Goal: Check status

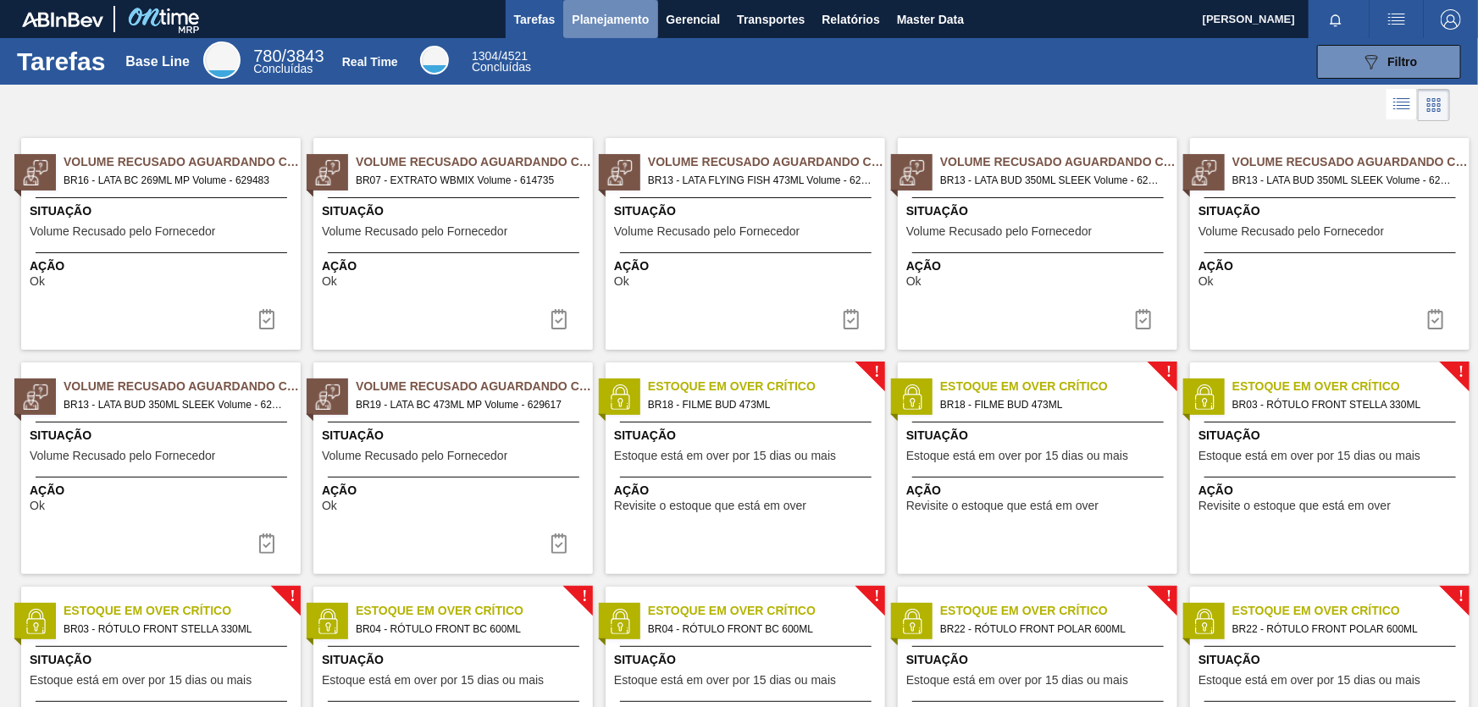
click at [618, 23] on span "Planejamento" at bounding box center [610, 19] width 77 height 20
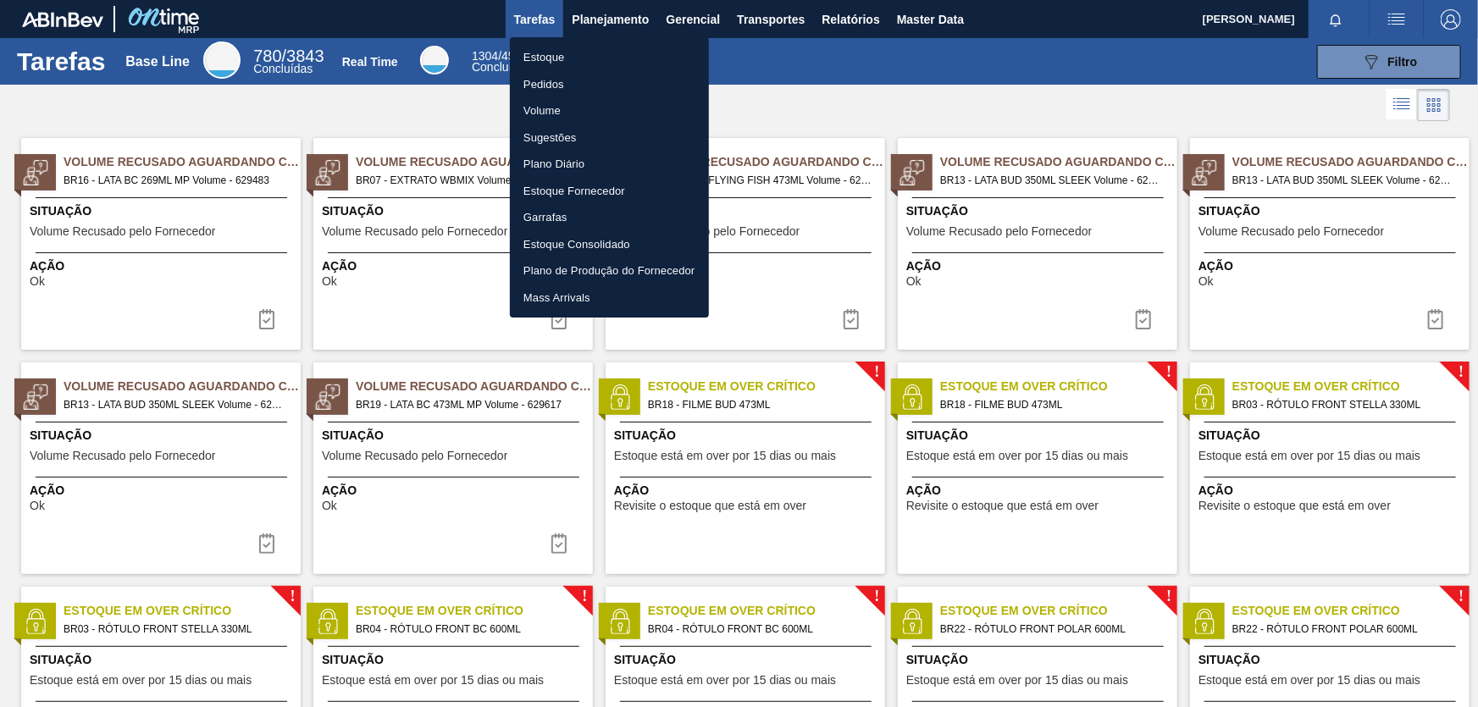
click at [540, 86] on li "Pedidos" at bounding box center [609, 84] width 199 height 27
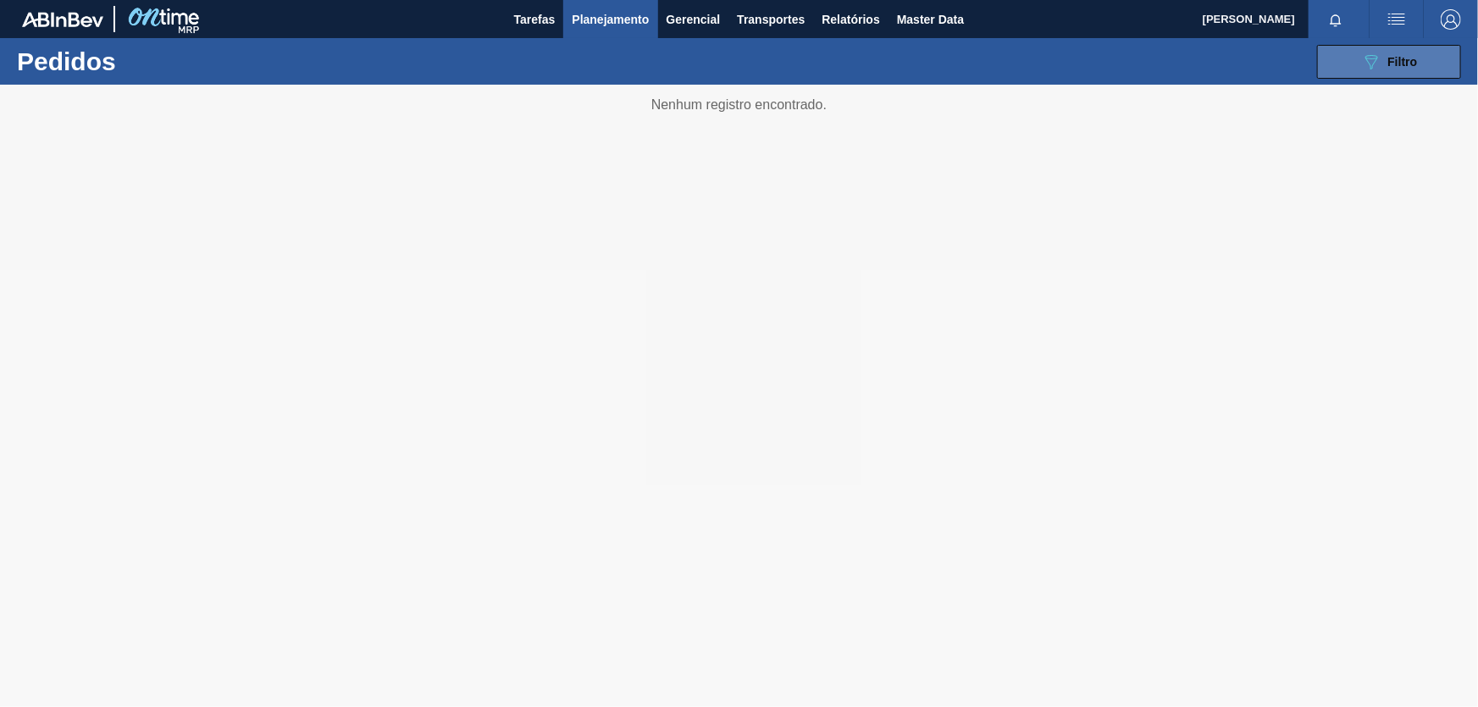
click at [1369, 60] on icon "089F7B8B-B2A5-4AFE-B5C0-19BA573D28AC" at bounding box center [1371, 62] width 20 height 20
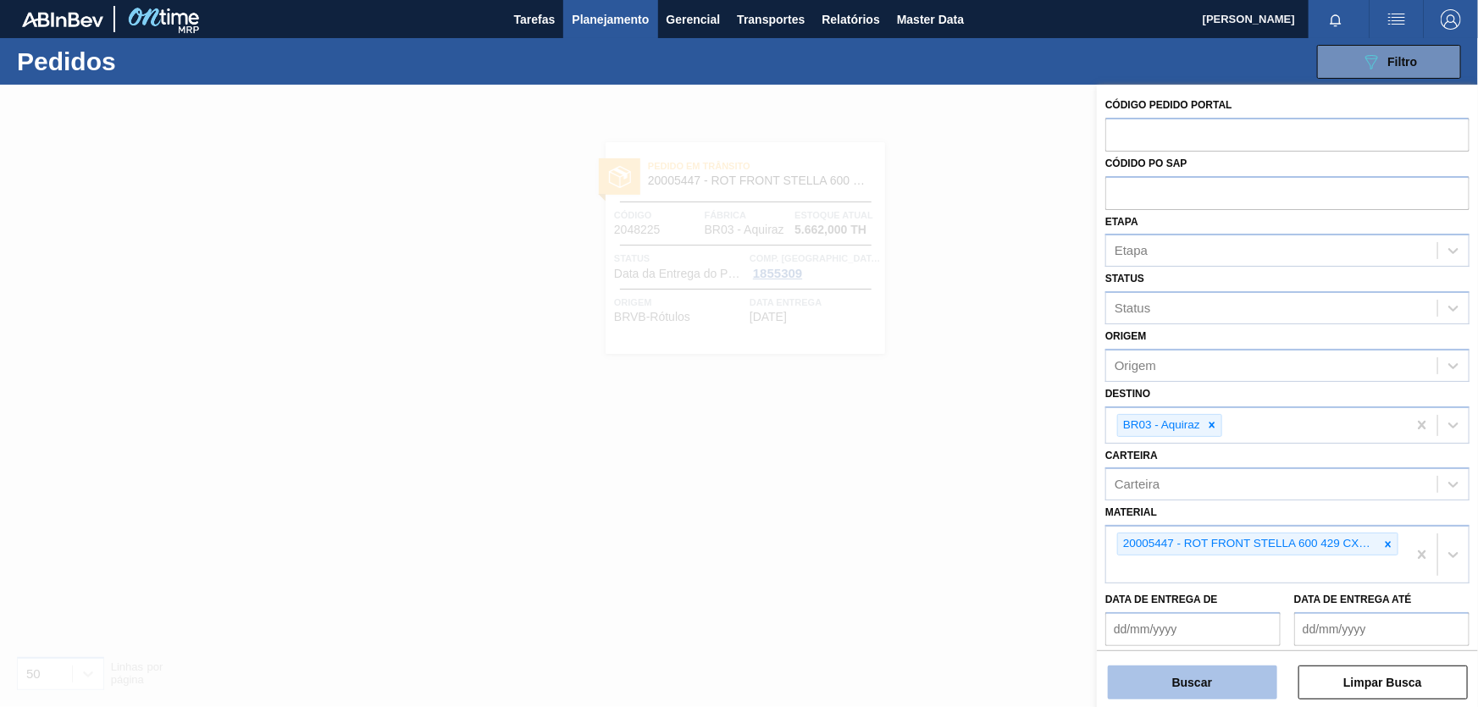
click at [1175, 683] on button "Buscar" at bounding box center [1192, 683] width 169 height 34
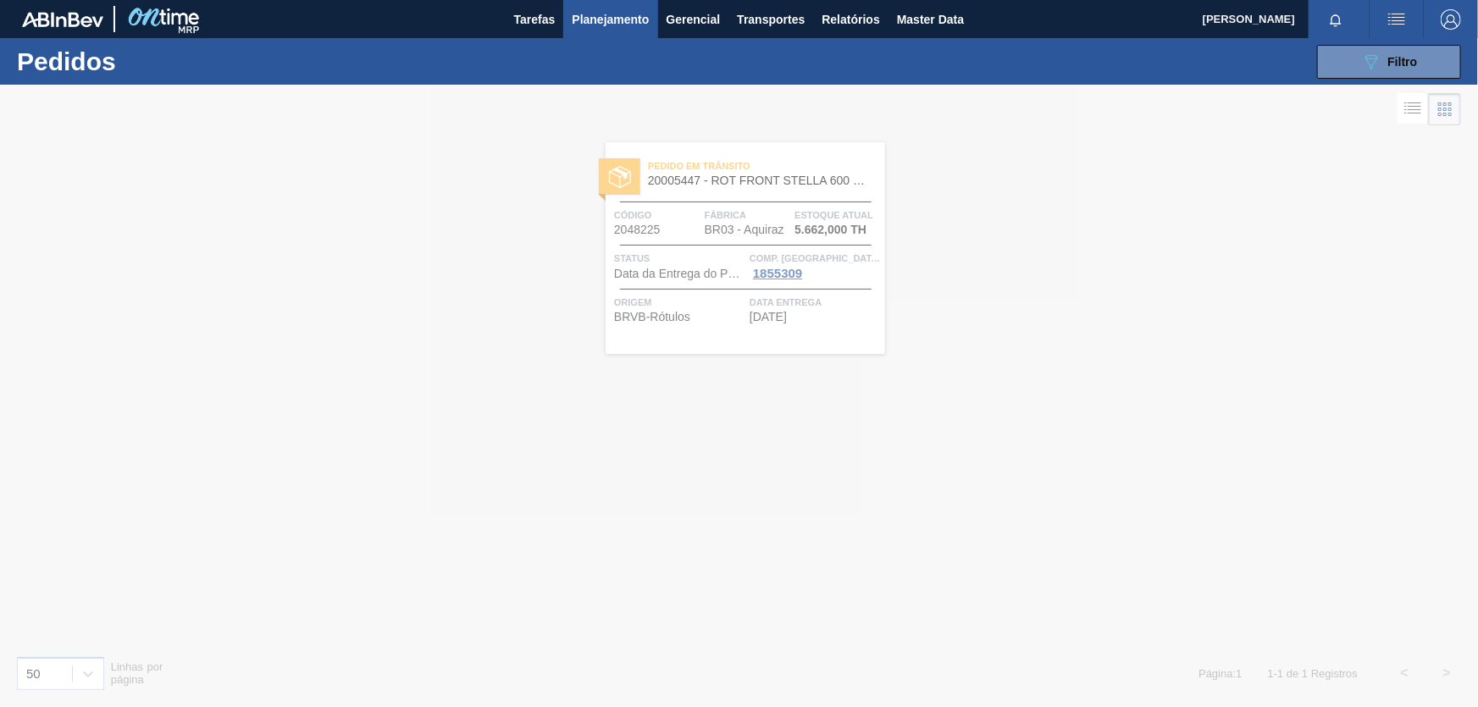
click at [735, 322] on div at bounding box center [739, 396] width 1478 height 622
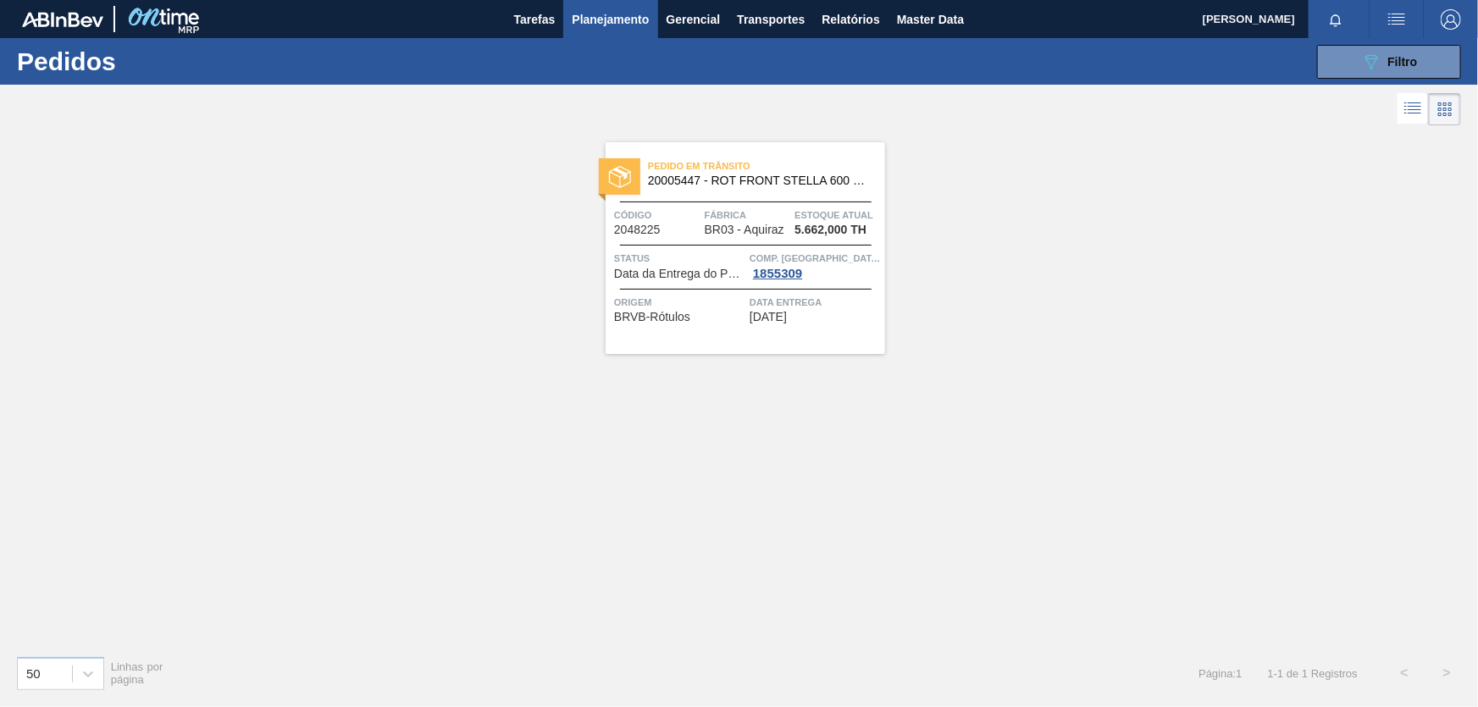
click at [728, 325] on div "Pedido em Trânsito 20005447 - ROT FRONT STELLA 600 429 CX48MIL Código 2048225 F…" at bounding box center [745, 248] width 279 height 212
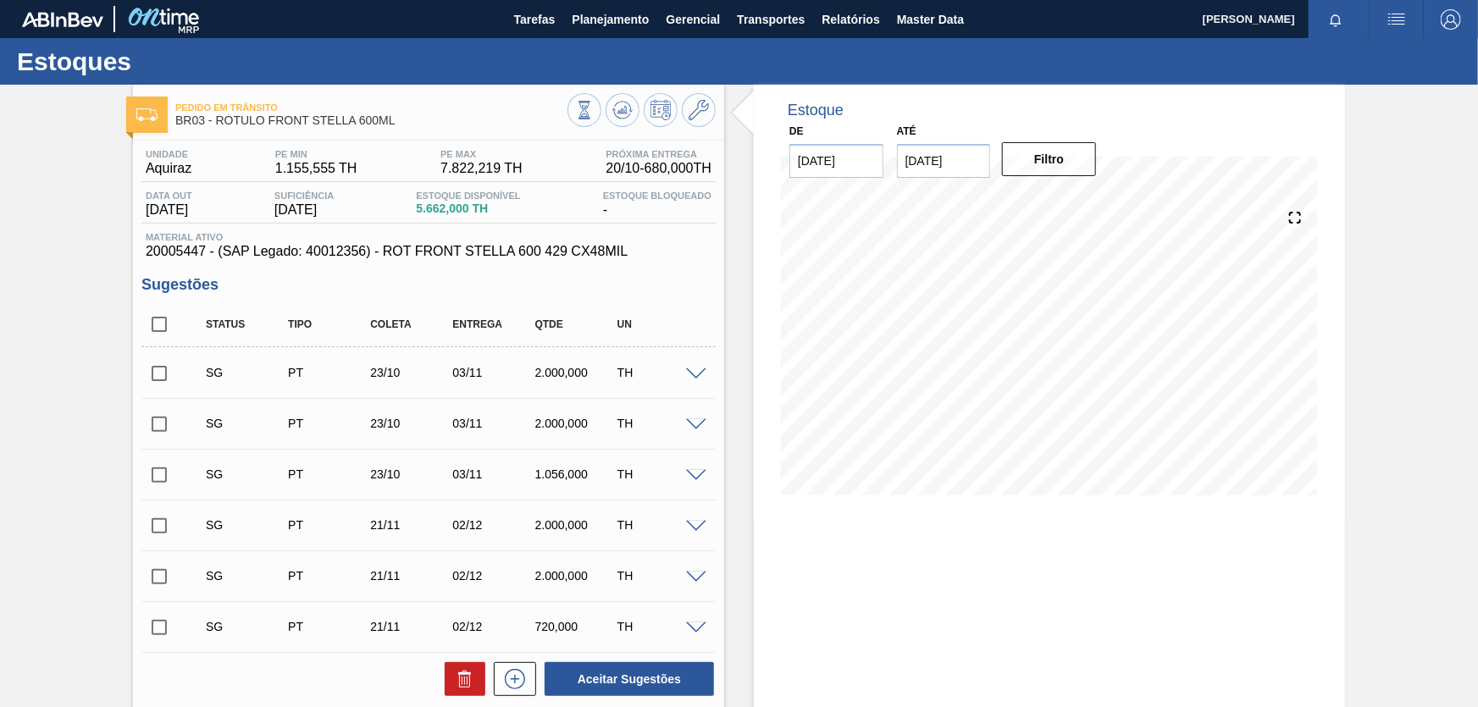
scroll to position [239, 0]
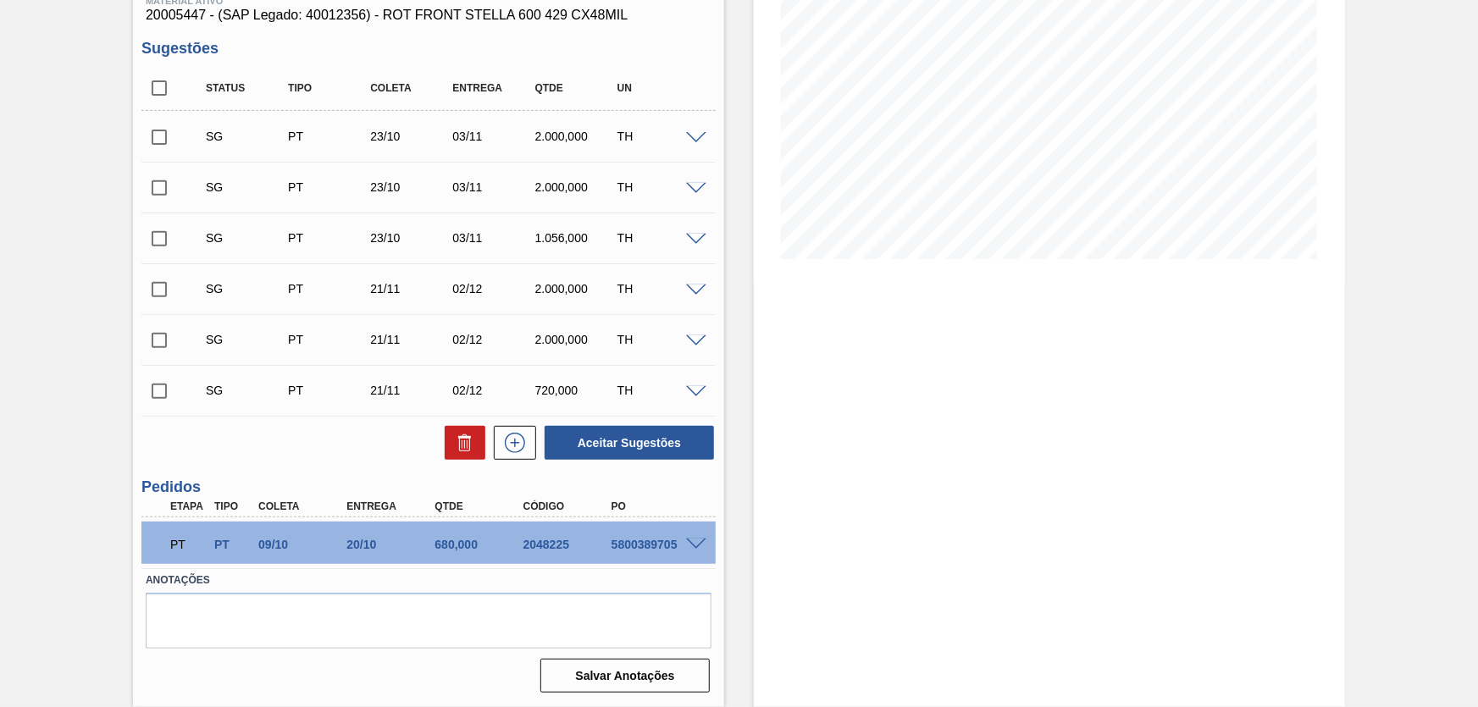
click at [696, 550] on div "5800389705" at bounding box center [656, 545] width 98 height 14
click at [692, 539] on span at bounding box center [696, 545] width 20 height 13
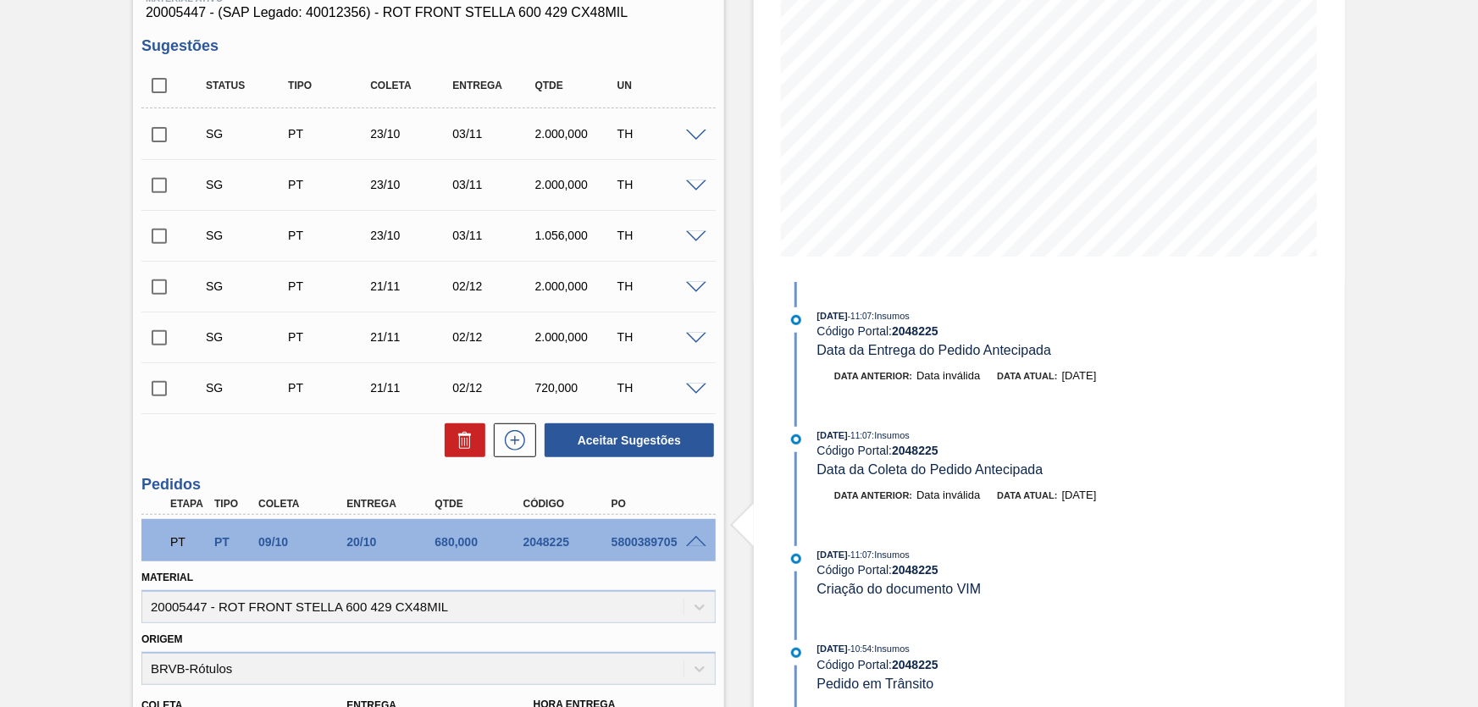
scroll to position [470, 0]
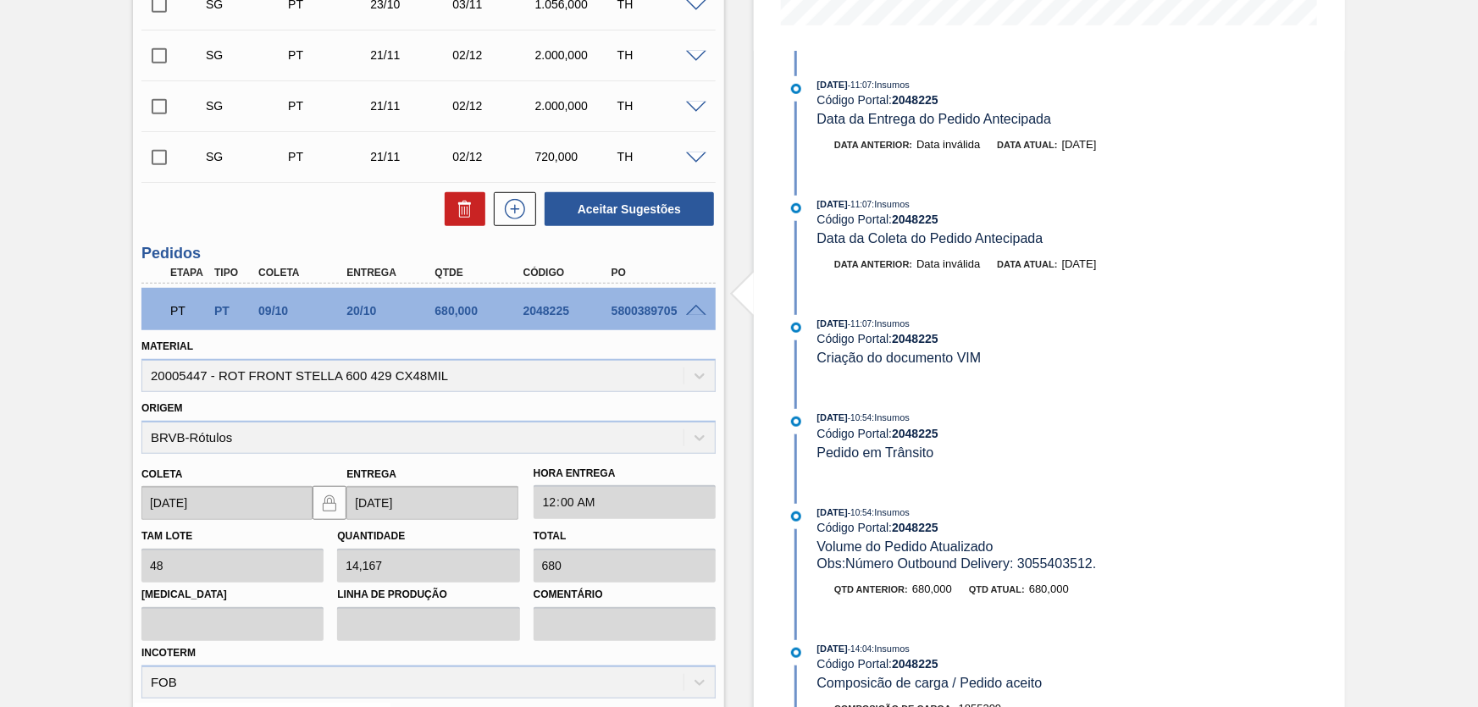
click at [630, 314] on div "5800389705" at bounding box center [656, 311] width 98 height 14
copy div "5800389705"
